Goal: Navigation & Orientation: Find specific page/section

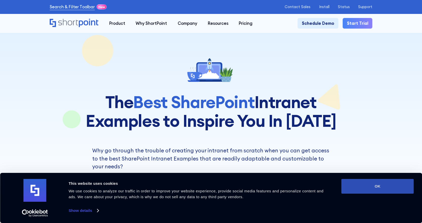
click at [377, 187] on button "OK" at bounding box center [377, 186] width 72 height 15
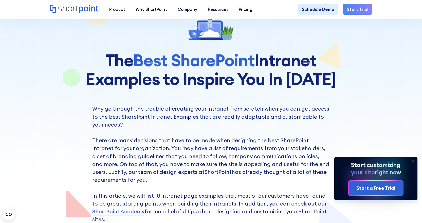
scroll to position [51, 0]
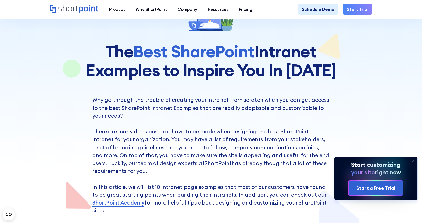
click at [412, 162] on icon at bounding box center [413, 161] width 8 height 8
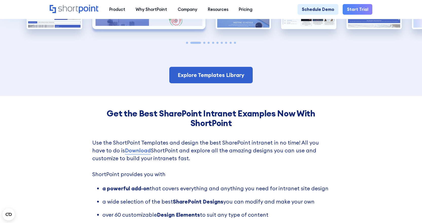
scroll to position [760, 0]
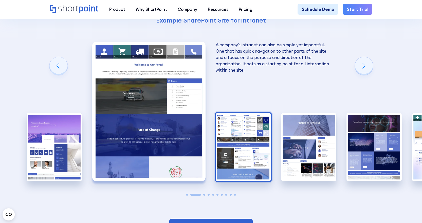
click at [236, 126] on img "3 / 10" at bounding box center [243, 147] width 55 height 68
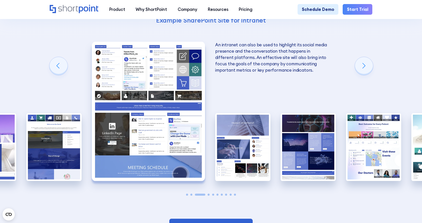
click at [159, 102] on img "3 / 10" at bounding box center [148, 111] width 113 height 139
click at [366, 57] on div "Next slide" at bounding box center [364, 66] width 18 height 18
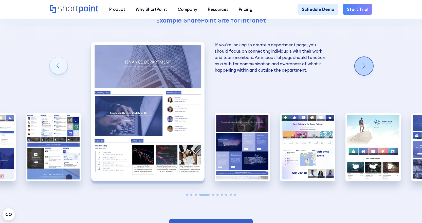
click at [366, 57] on div "Next slide" at bounding box center [364, 66] width 18 height 18
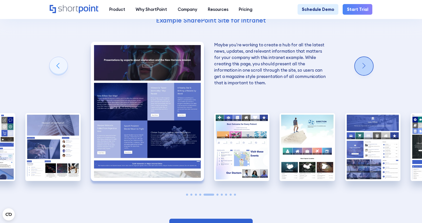
click at [366, 57] on div "Next slide" at bounding box center [364, 66] width 18 height 18
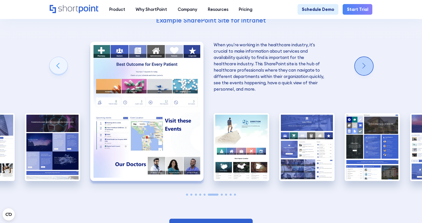
click at [366, 57] on div "Next slide" at bounding box center [364, 66] width 18 height 18
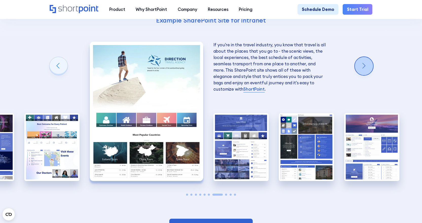
click at [366, 57] on div "Next slide" at bounding box center [364, 66] width 18 height 18
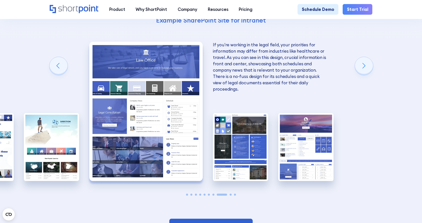
click at [161, 56] on img "8 / 10" at bounding box center [145, 111] width 113 height 139
click at [188, 219] on link "Explore Templates Library" at bounding box center [211, 227] width 84 height 16
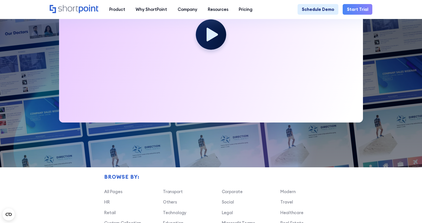
scroll to position [228, 0]
